Goal: Task Accomplishment & Management: Manage account settings

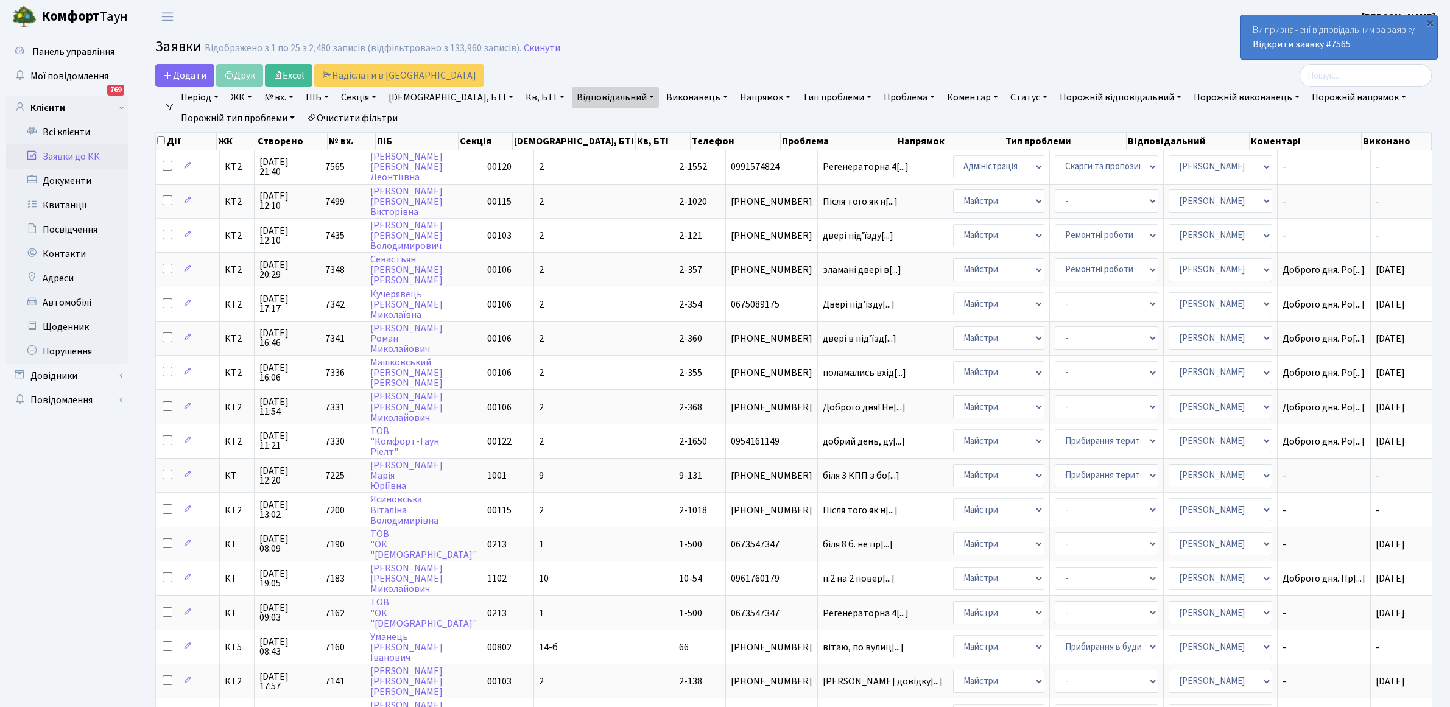
select select "25"
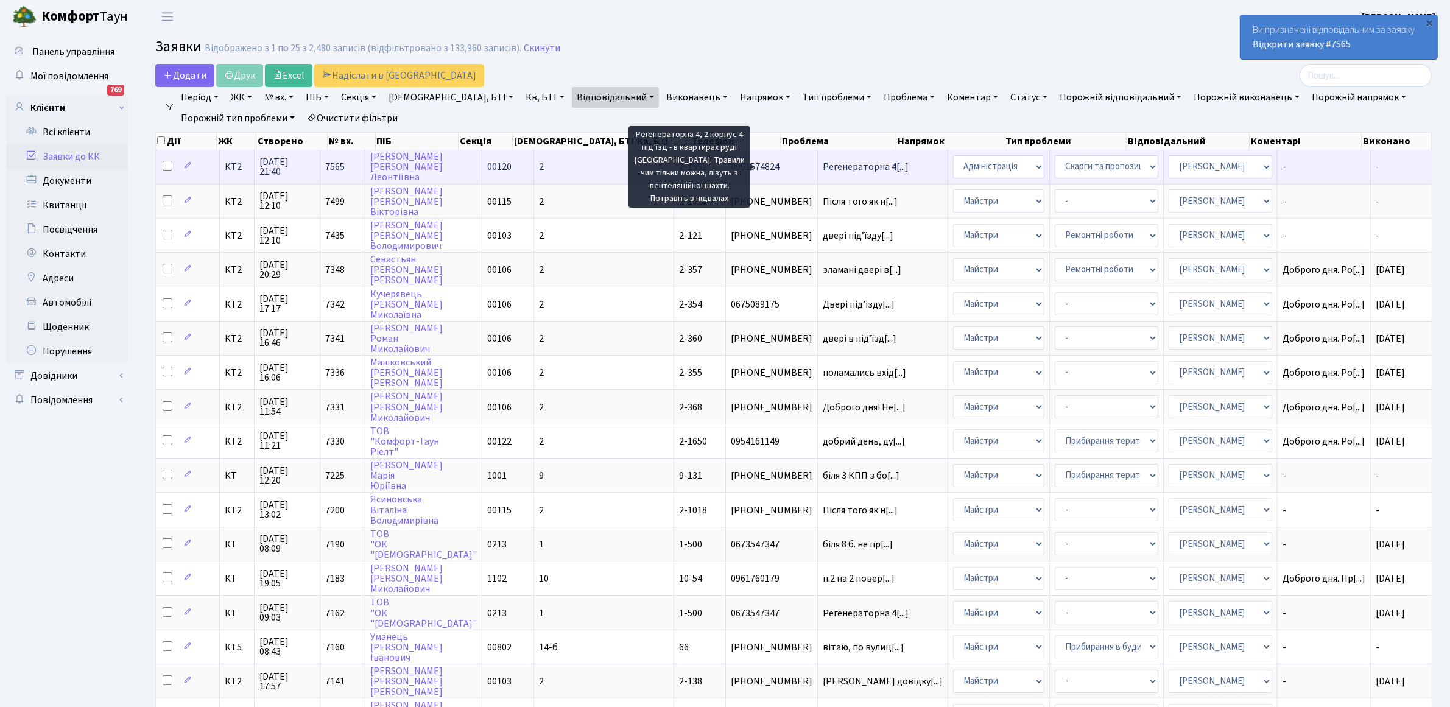
click at [823, 168] on span "Регенераторна 4[...]" at bounding box center [866, 166] width 86 height 13
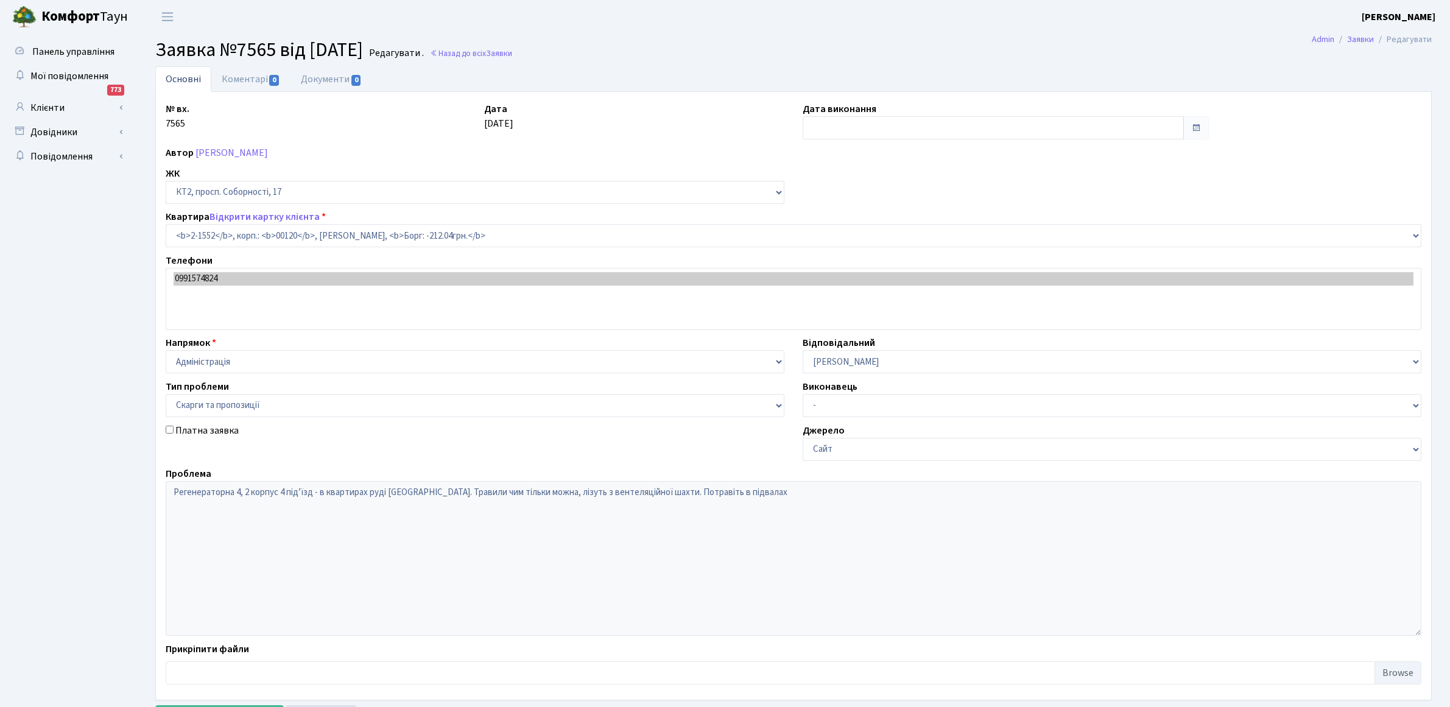
select select "13167"
select select "55"
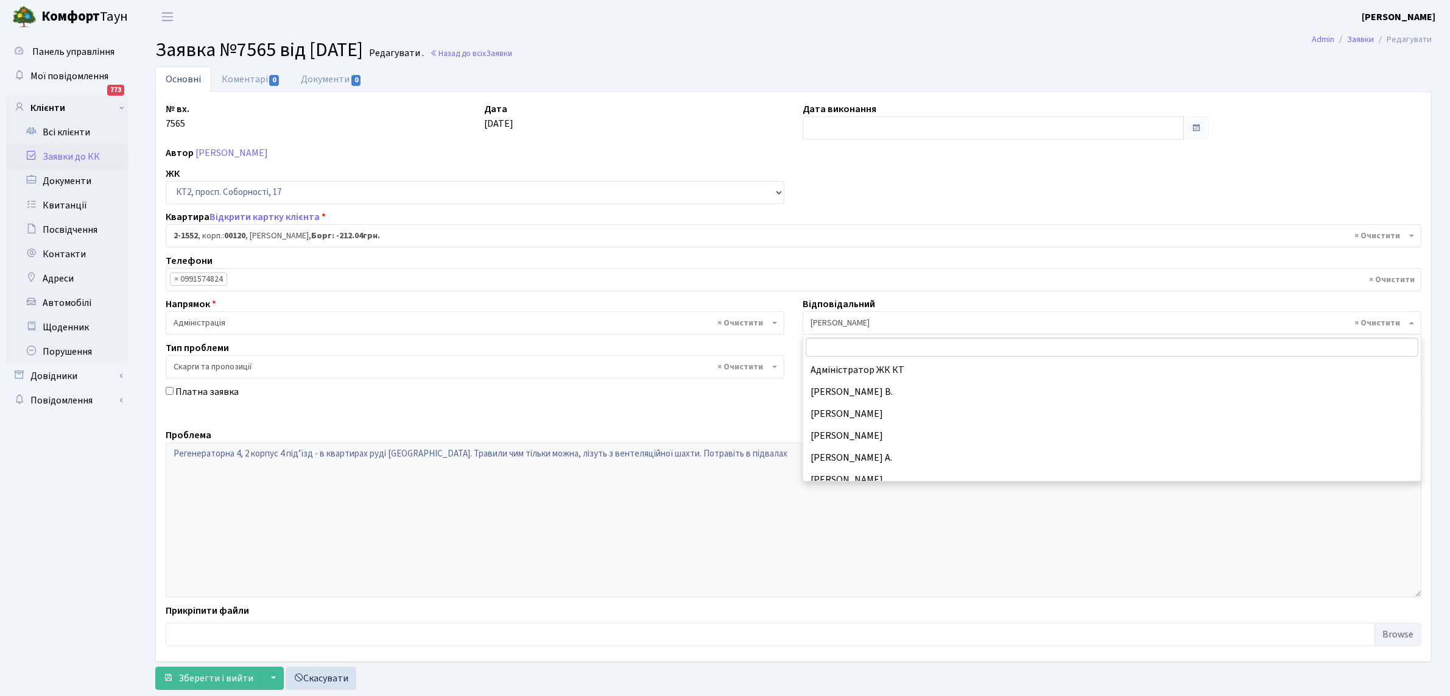
click at [1411, 323] on b at bounding box center [1412, 323] width 5 height 2
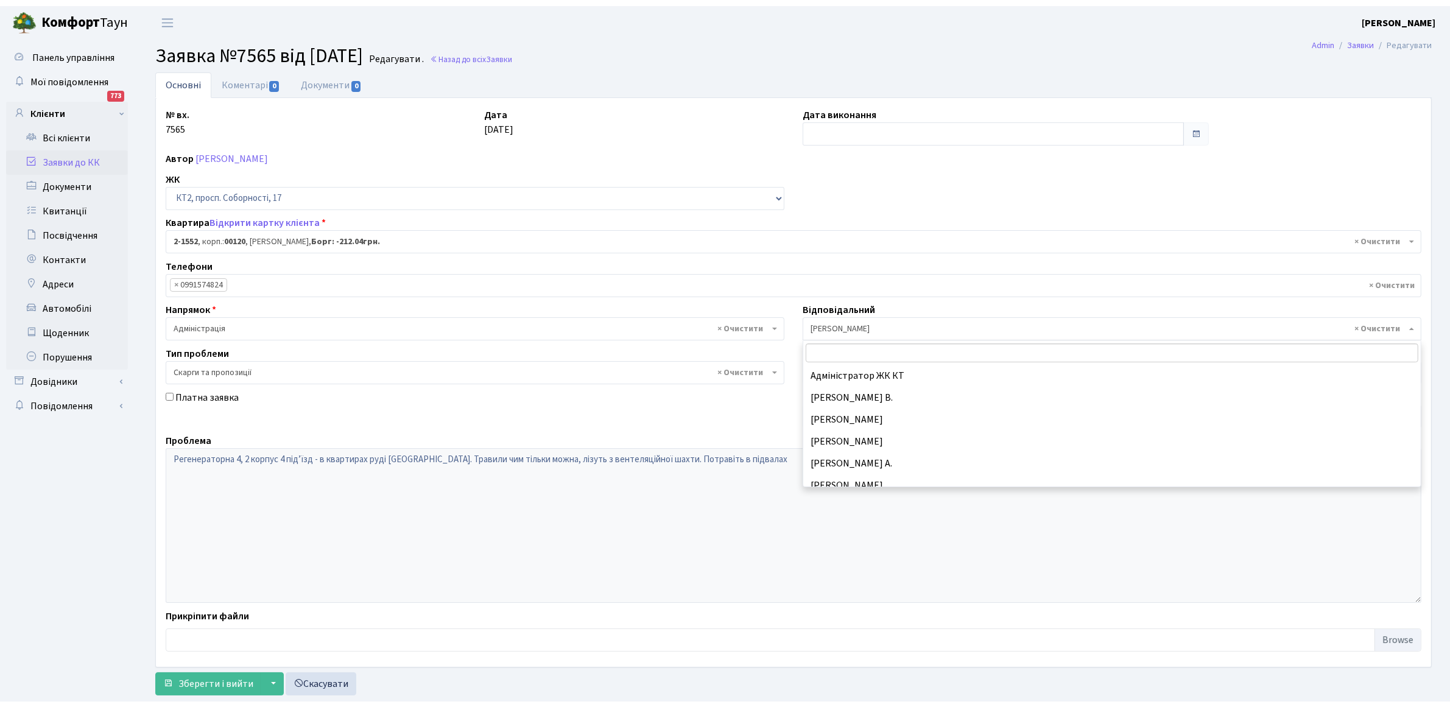
scroll to position [372, 0]
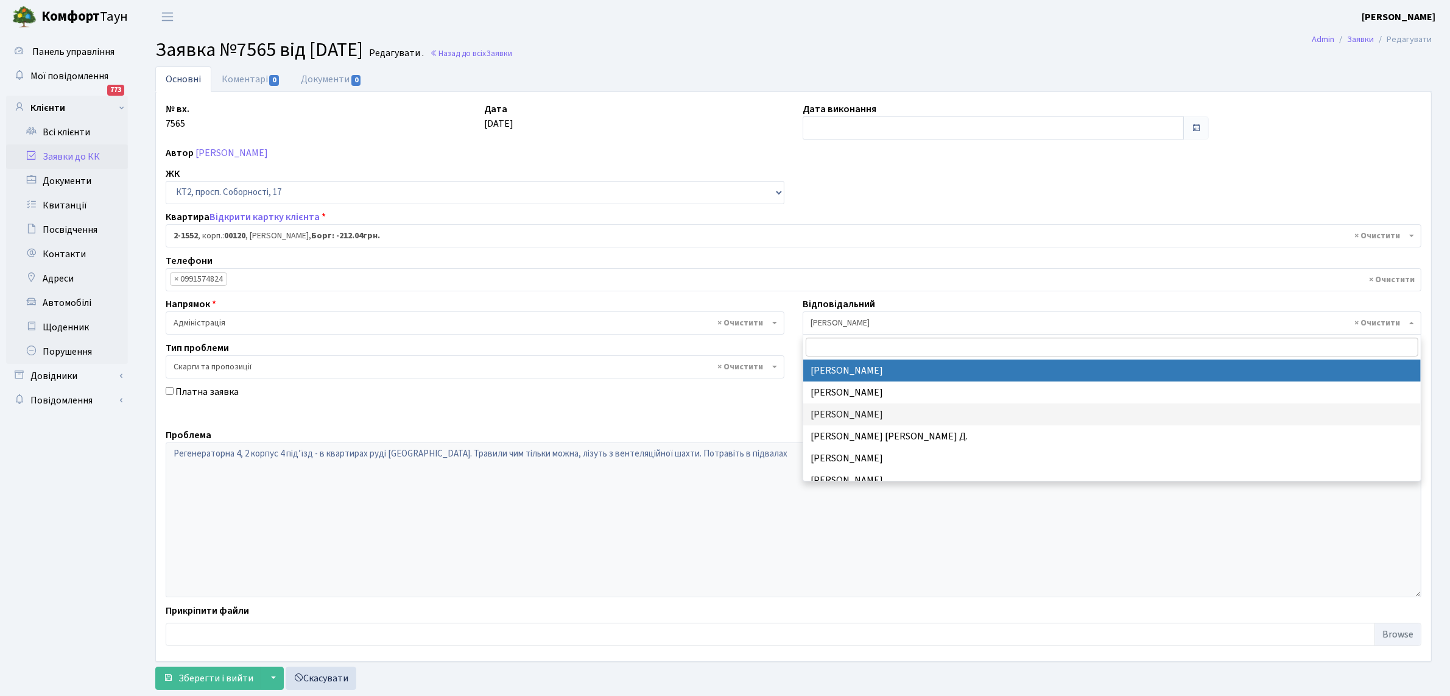
select select "25"
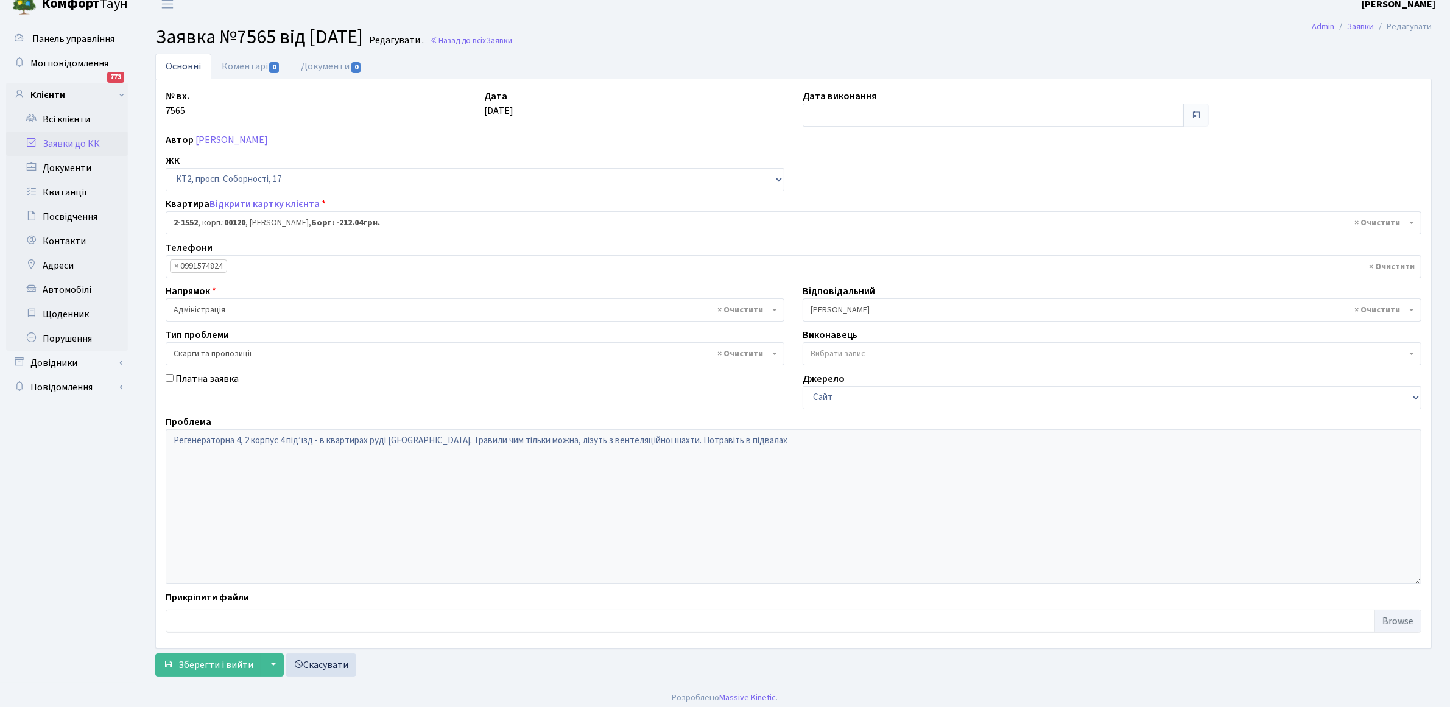
scroll to position [19, 0]
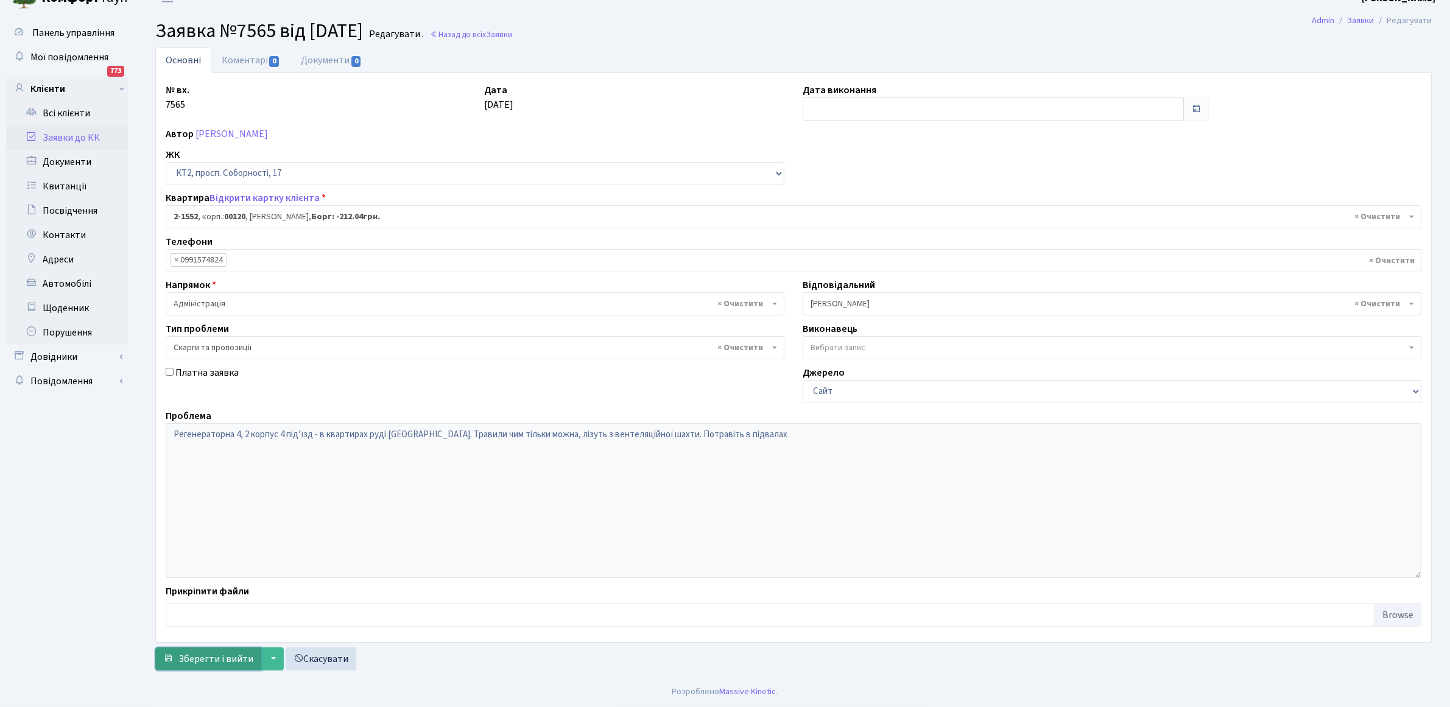
click at [189, 662] on span "Зберегти і вийти" at bounding box center [215, 658] width 75 height 13
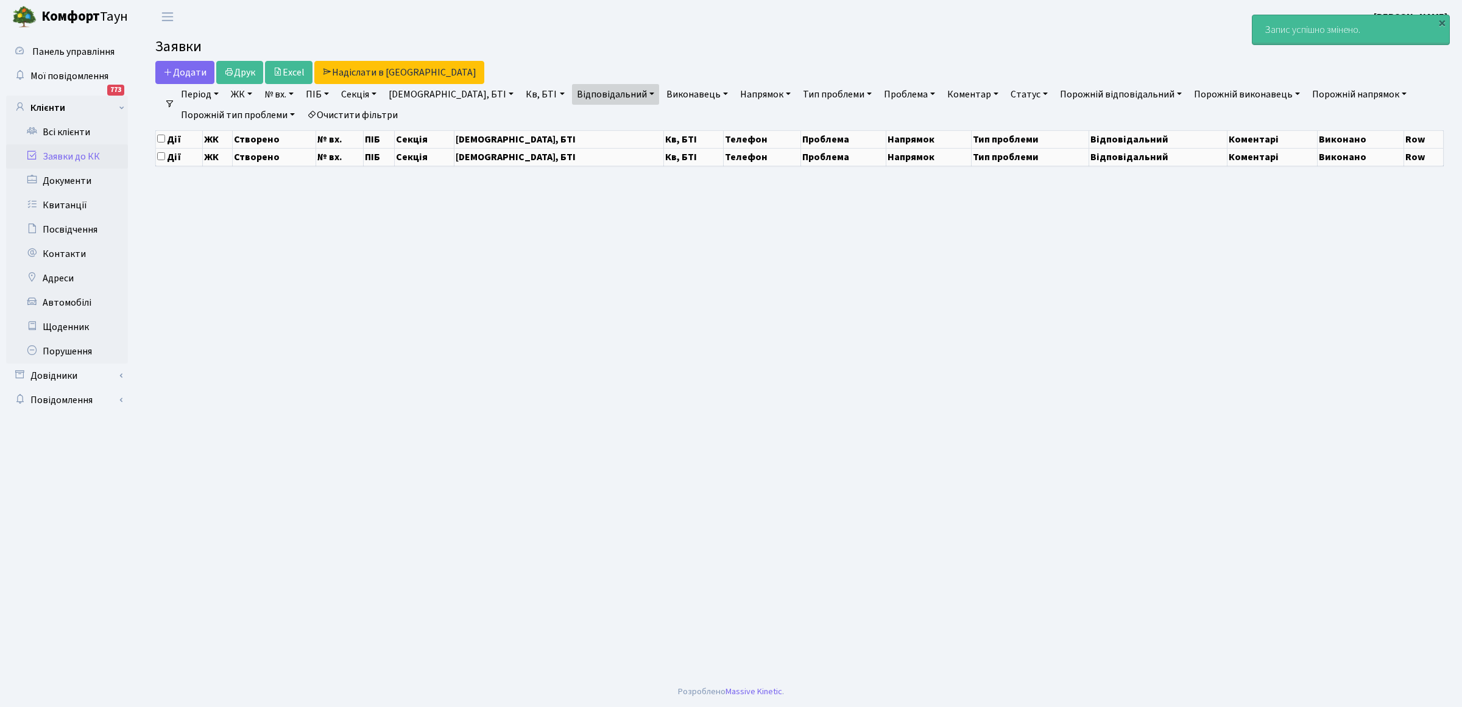
select select "25"
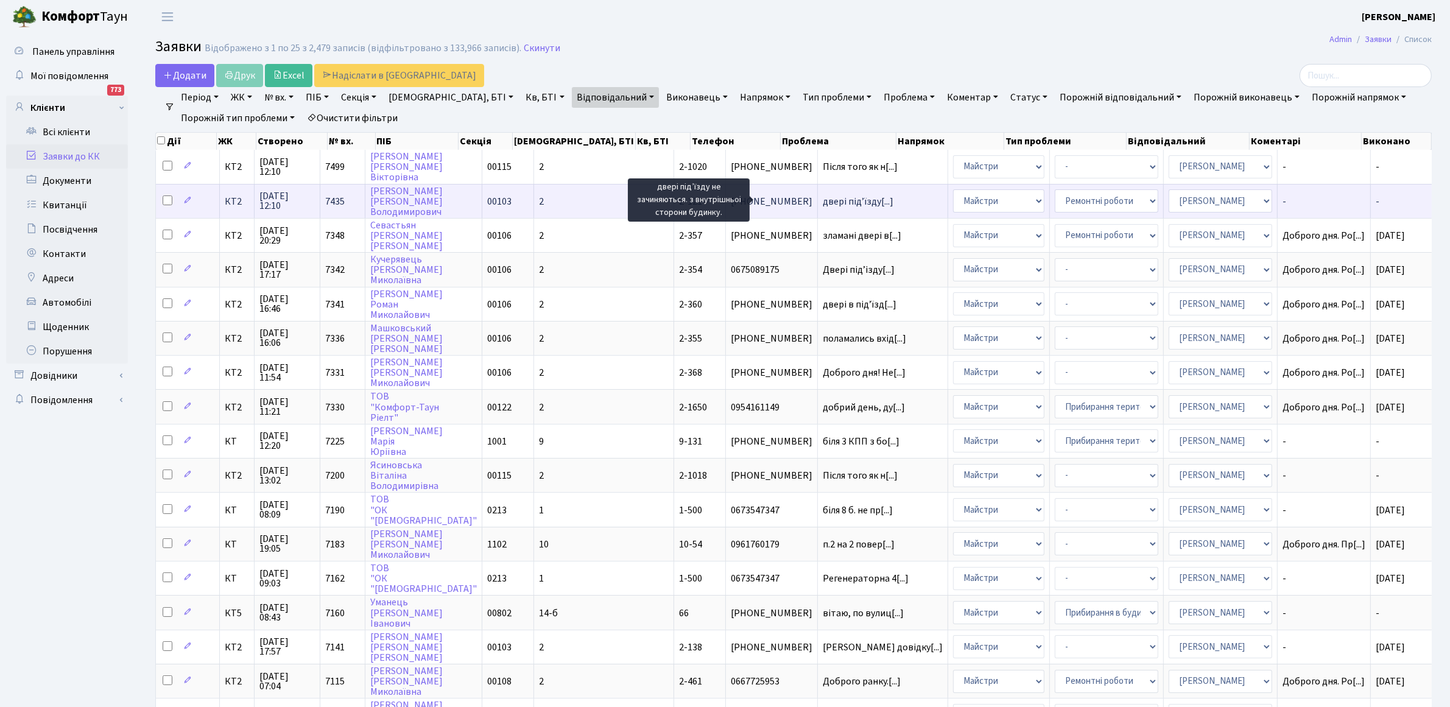
click at [823, 199] on span "двері підʼїзду[...]" at bounding box center [858, 201] width 71 height 13
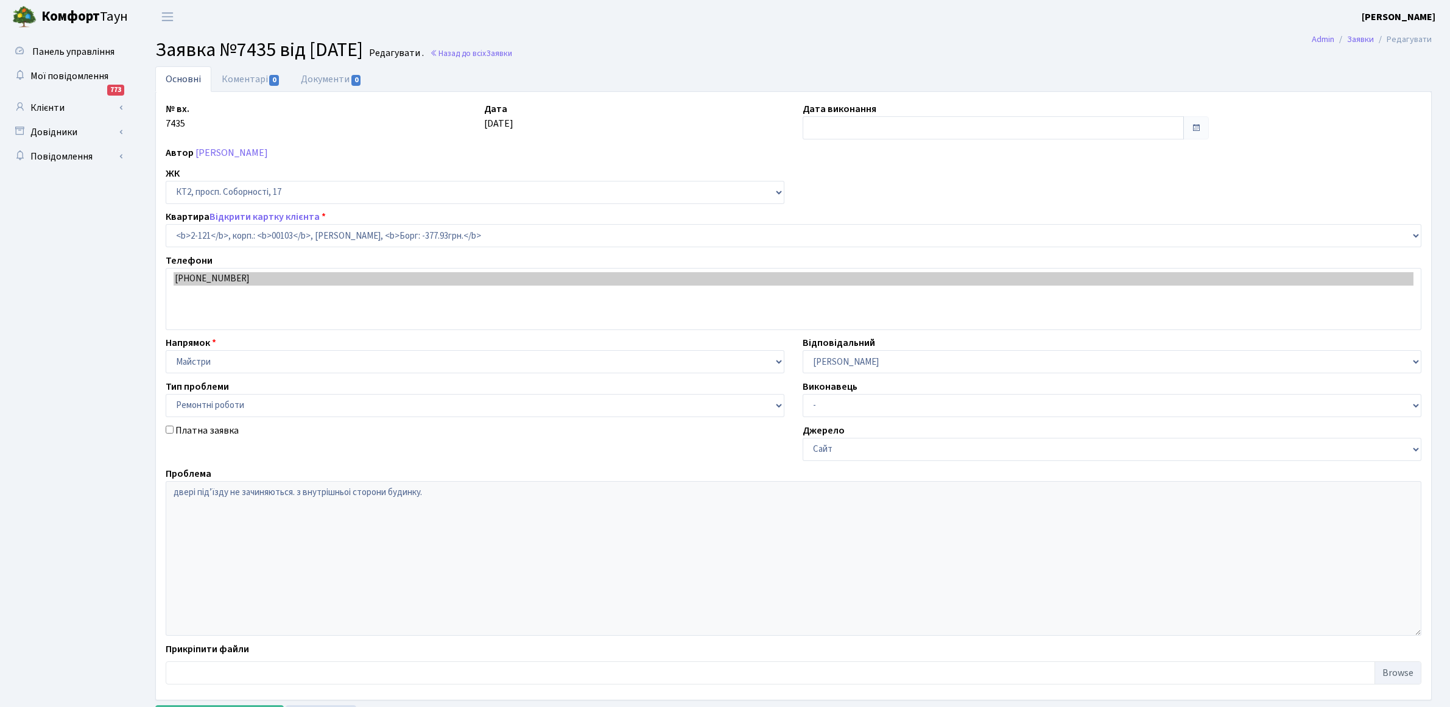
select select "15176"
select select "62"
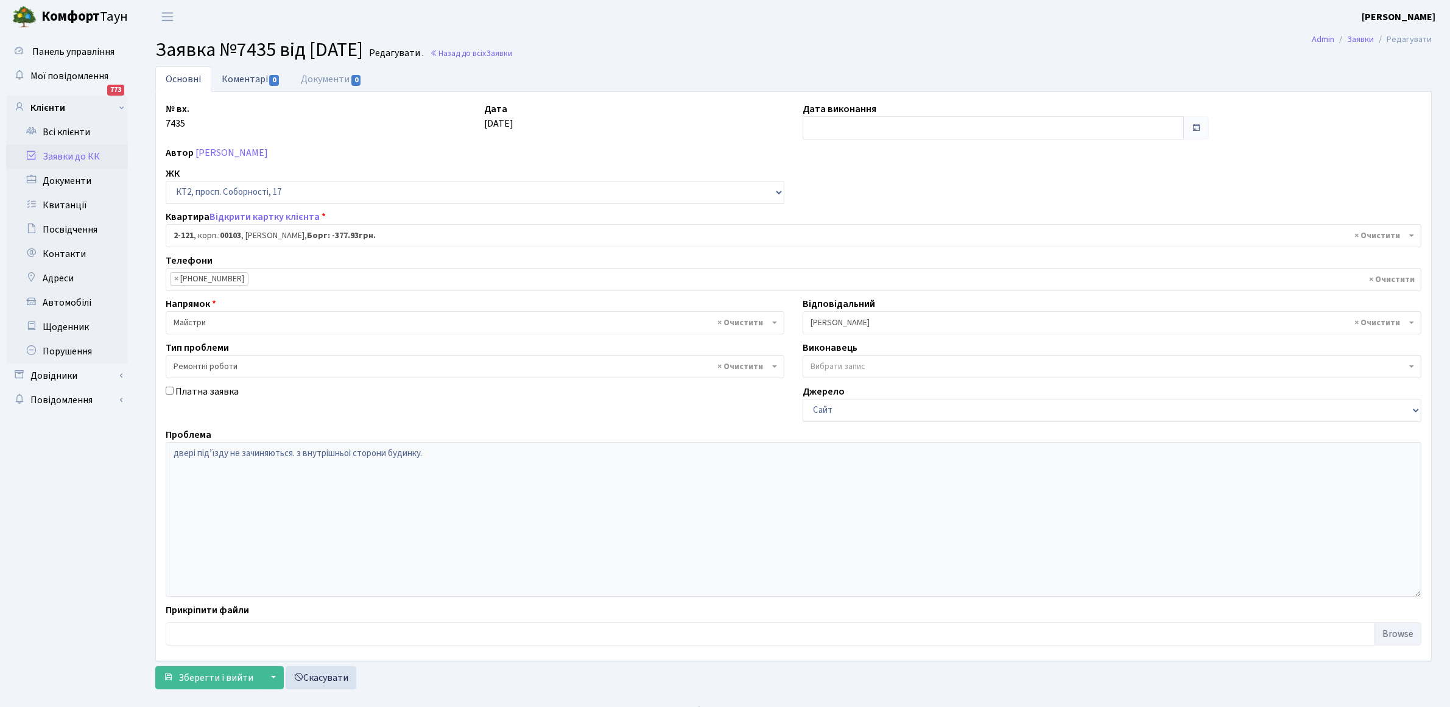
click at [242, 83] on link "Коментарі 0" at bounding box center [250, 78] width 79 height 25
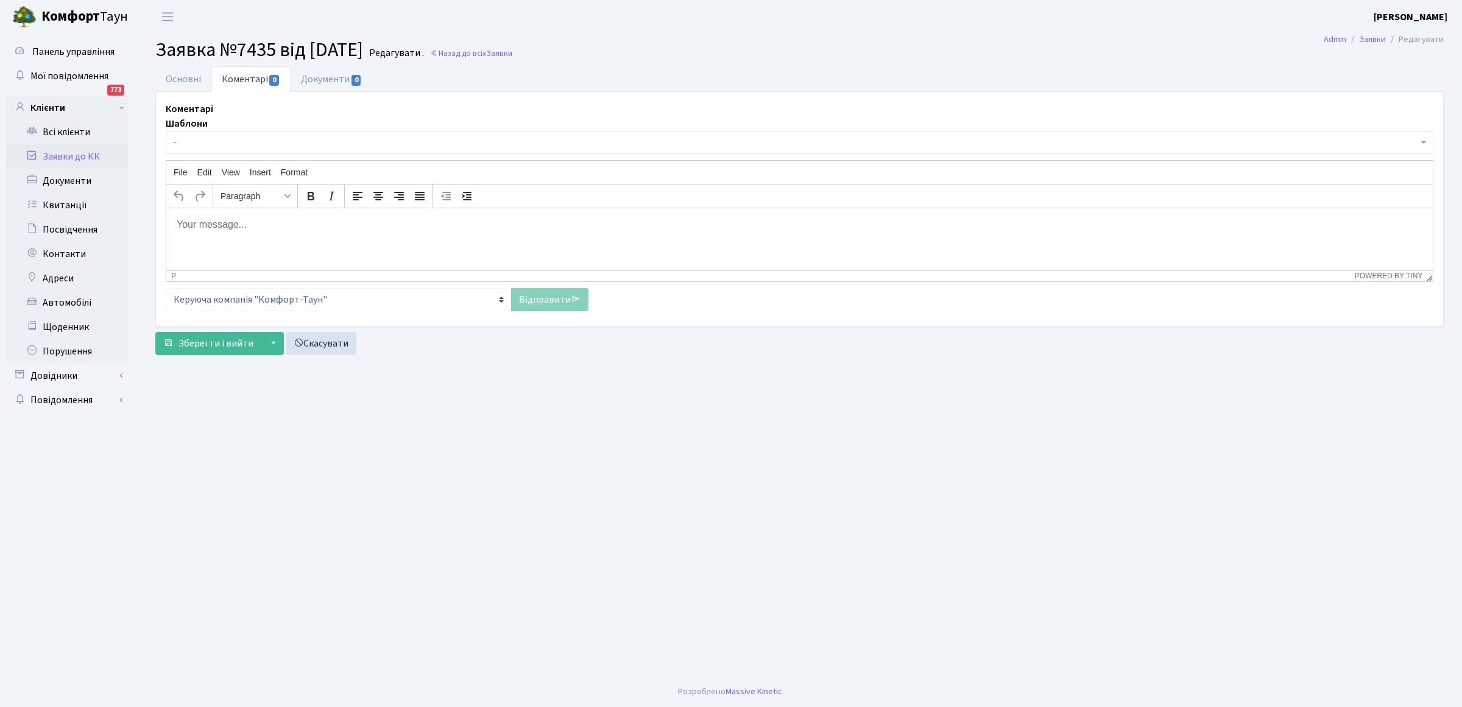
click at [242, 229] on p "Rich Text Area. Press ALT-0 for help." at bounding box center [799, 223] width 1247 height 13
click at [538, 297] on link "Відправити" at bounding box center [549, 299] width 77 height 23
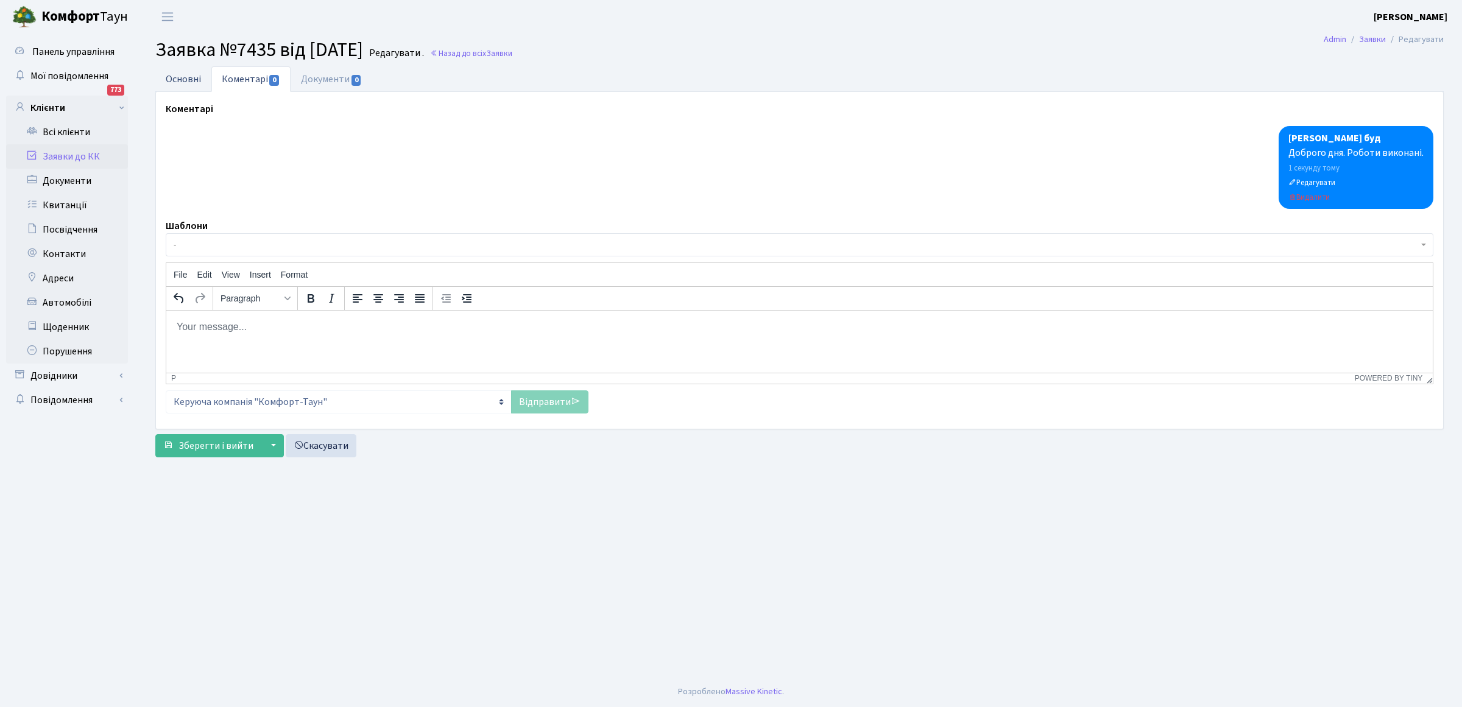
click at [175, 80] on link "Основні" at bounding box center [183, 78] width 56 height 25
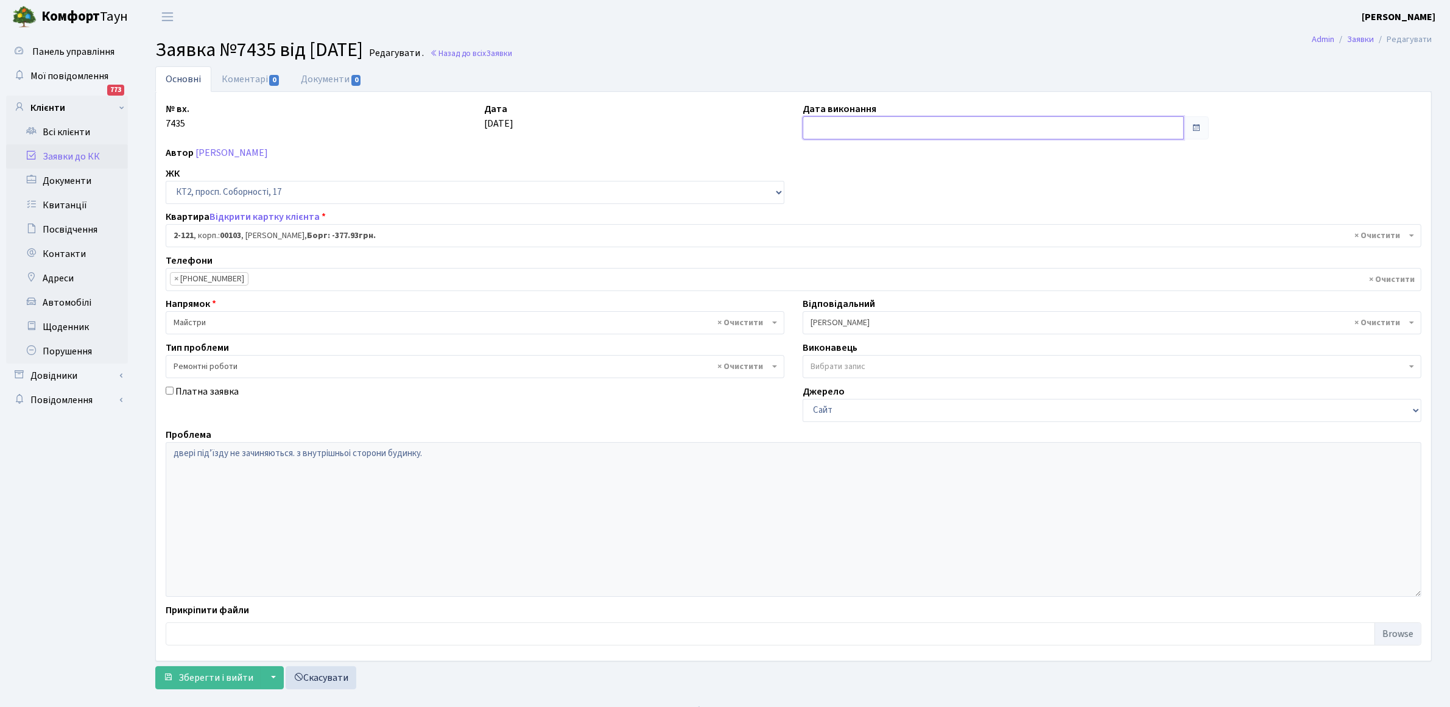
click at [853, 124] on input "text" at bounding box center [993, 127] width 381 height 23
click at [832, 208] on td "2" at bounding box center [833, 208] width 18 height 18
type input "[DATE]"
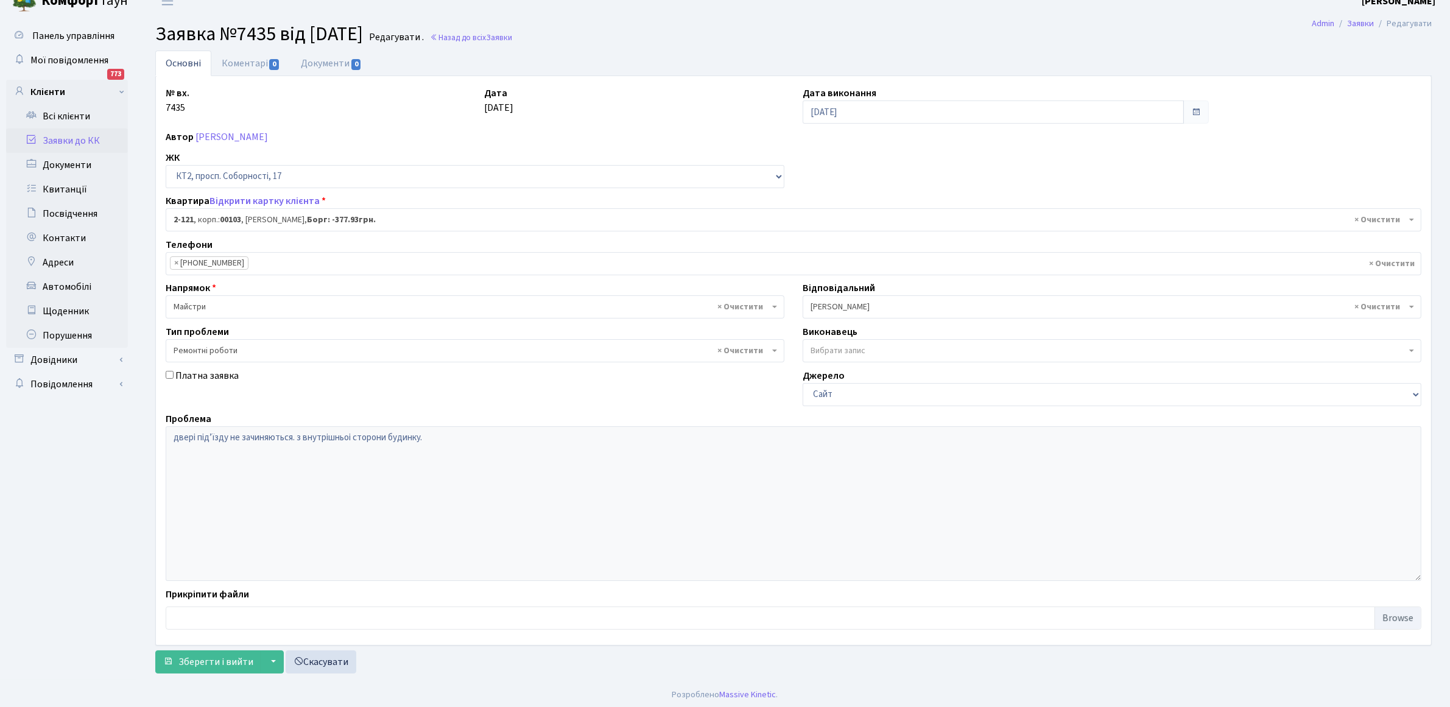
scroll to position [19, 0]
click at [200, 659] on span "Зберегти і вийти" at bounding box center [215, 658] width 75 height 13
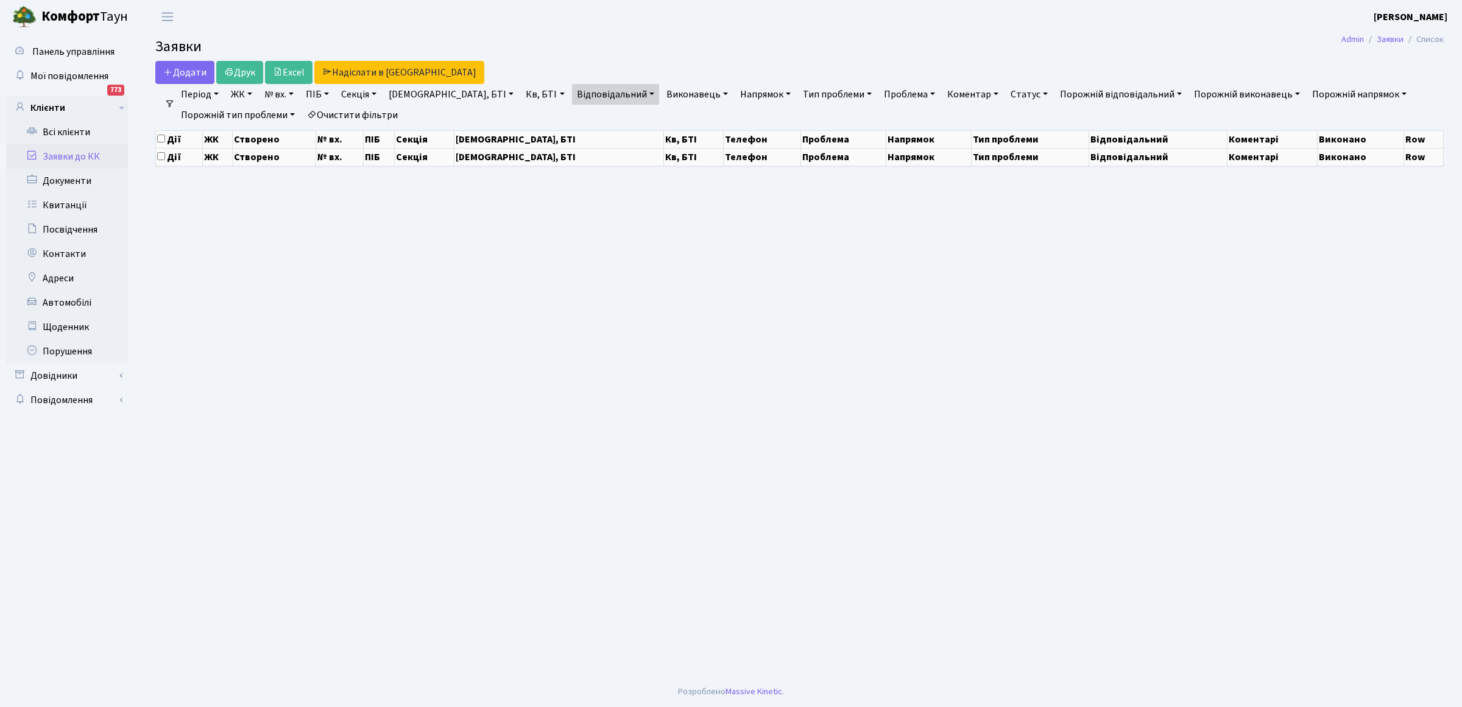
select select "25"
